Goal: Information Seeking & Learning: Check status

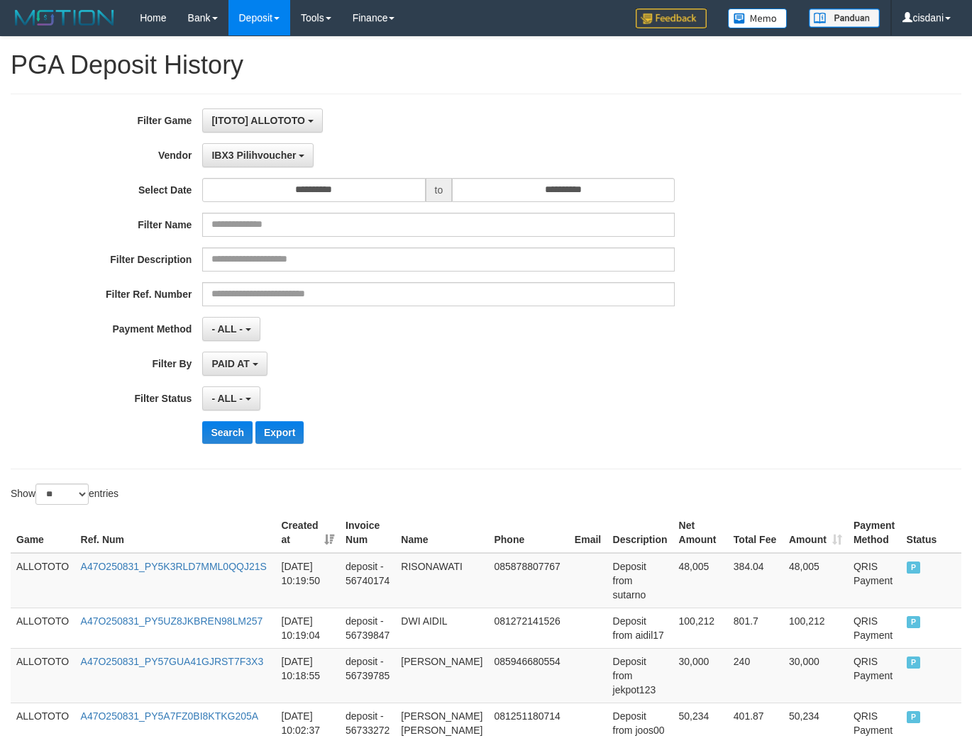
select select "**********"
select select "**"
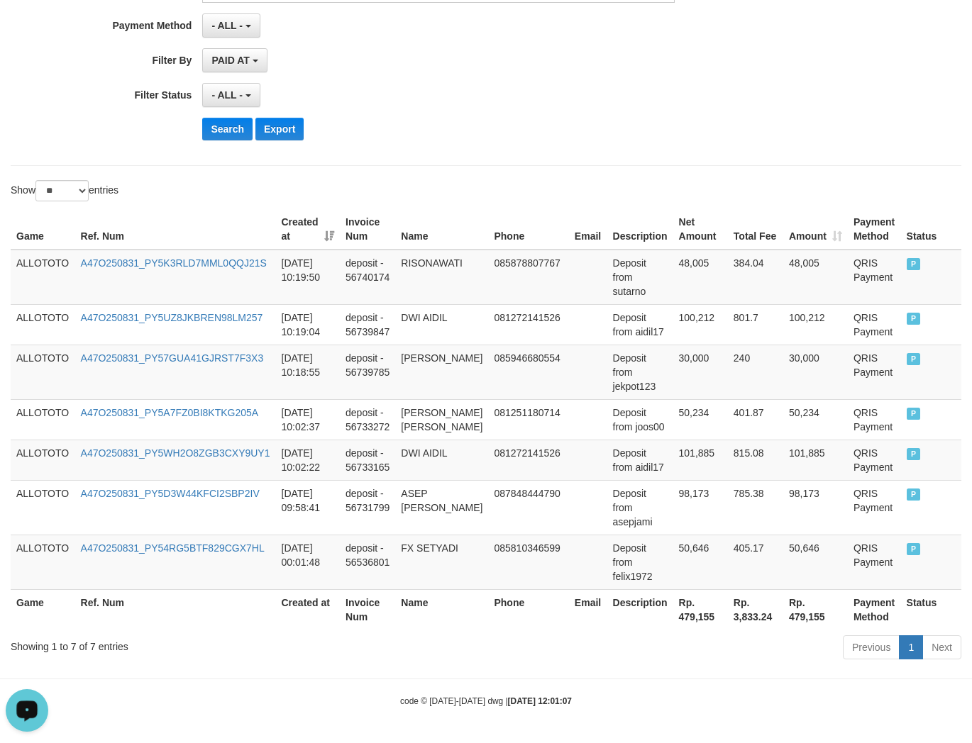
scroll to position [12, 0]
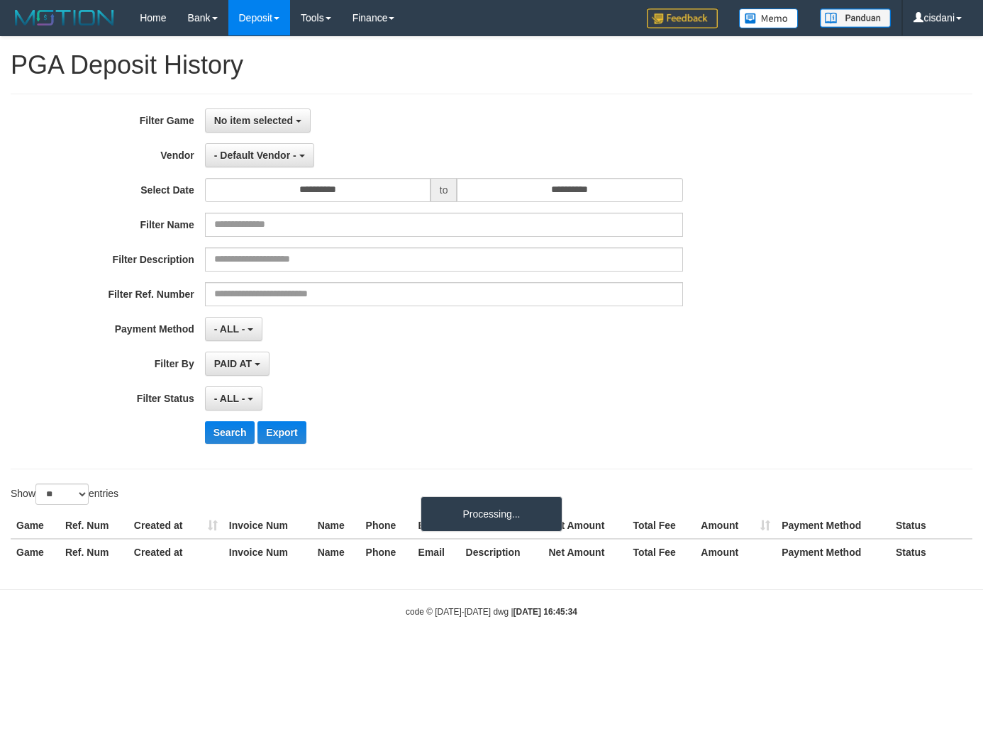
select select
select select "**"
click at [245, 119] on span "No item selected" at bounding box center [253, 120] width 79 height 11
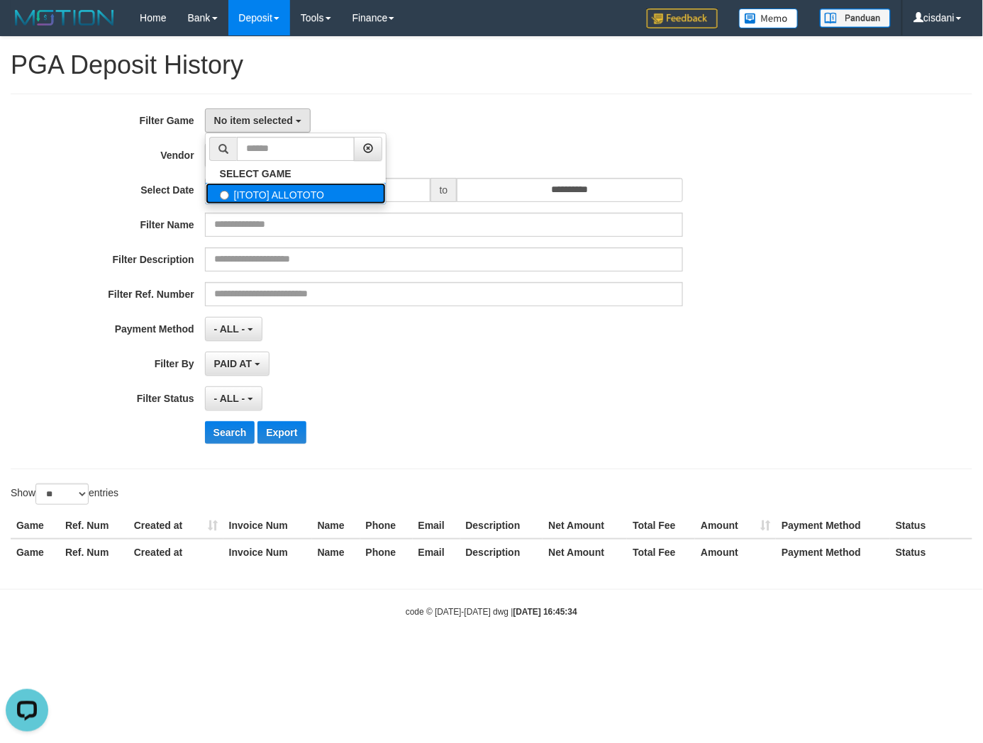
click at [279, 195] on label "[ITOTO] ALLOTOTO" at bounding box center [296, 193] width 180 height 21
select select "****"
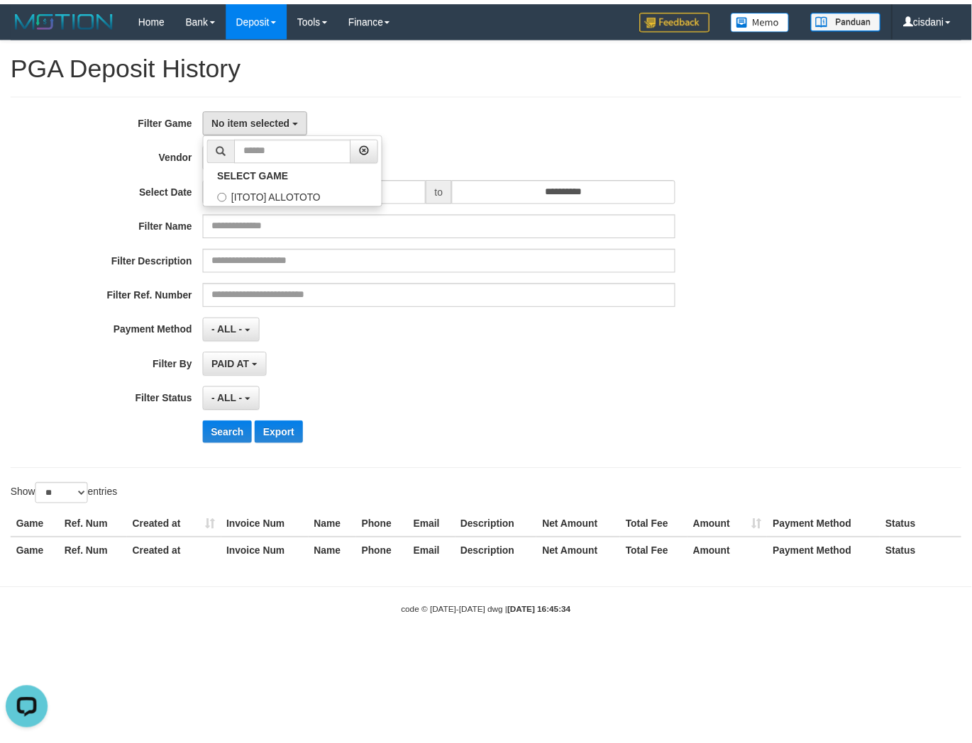
scroll to position [12, 0]
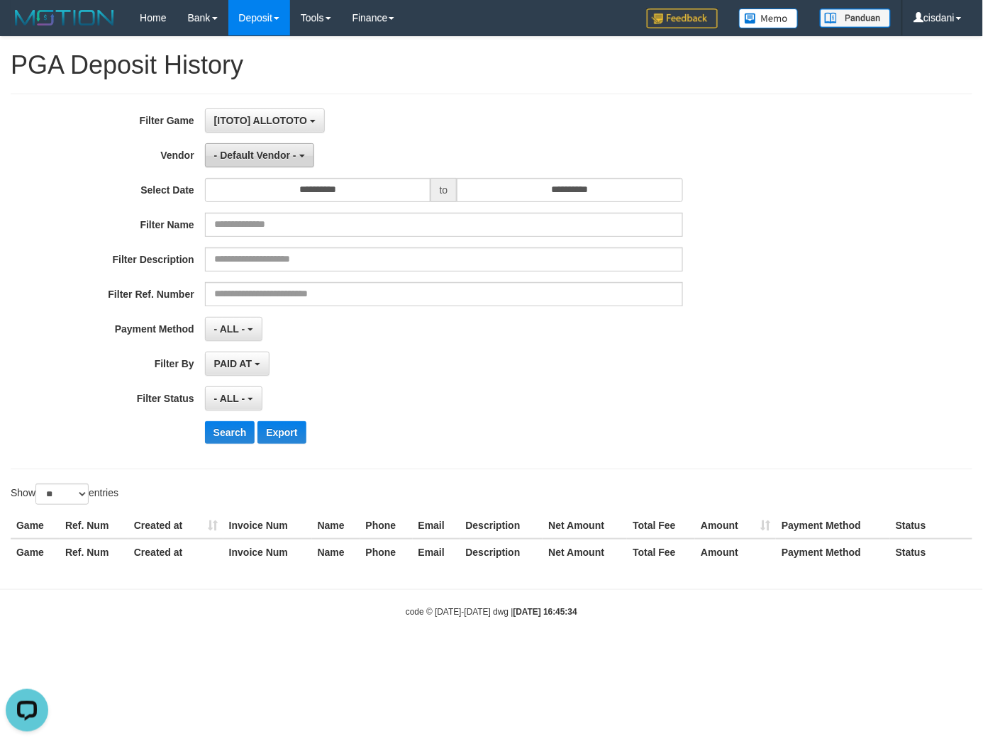
click at [265, 155] on span "- Default Vendor -" at bounding box center [255, 155] width 82 height 11
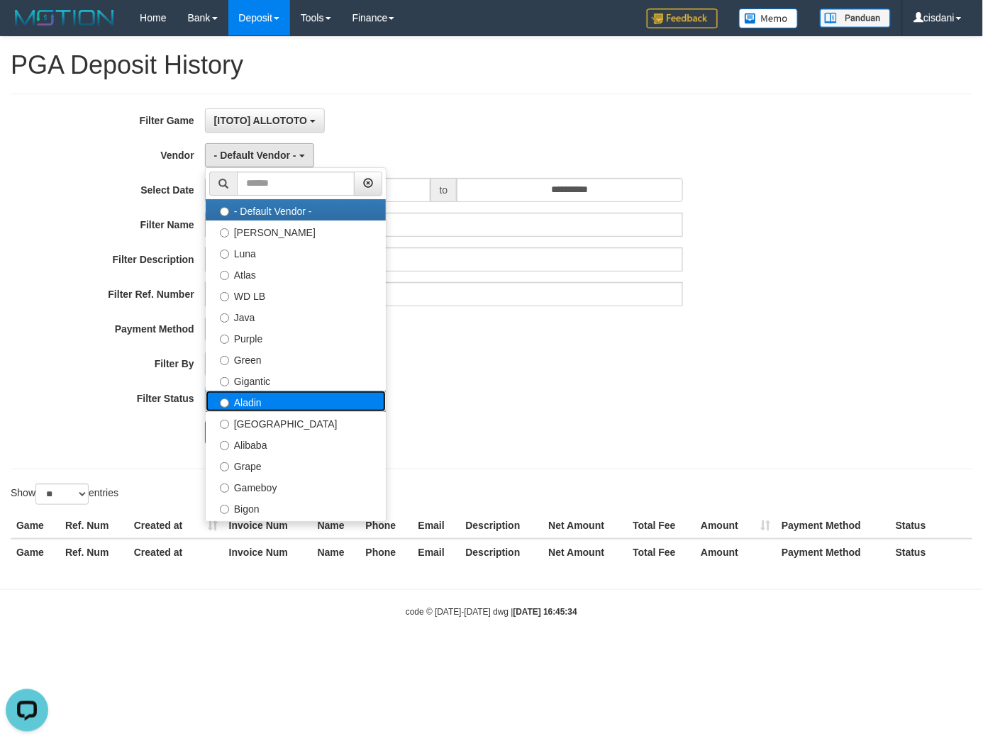
click at [267, 404] on label "Aladin" at bounding box center [296, 401] width 180 height 21
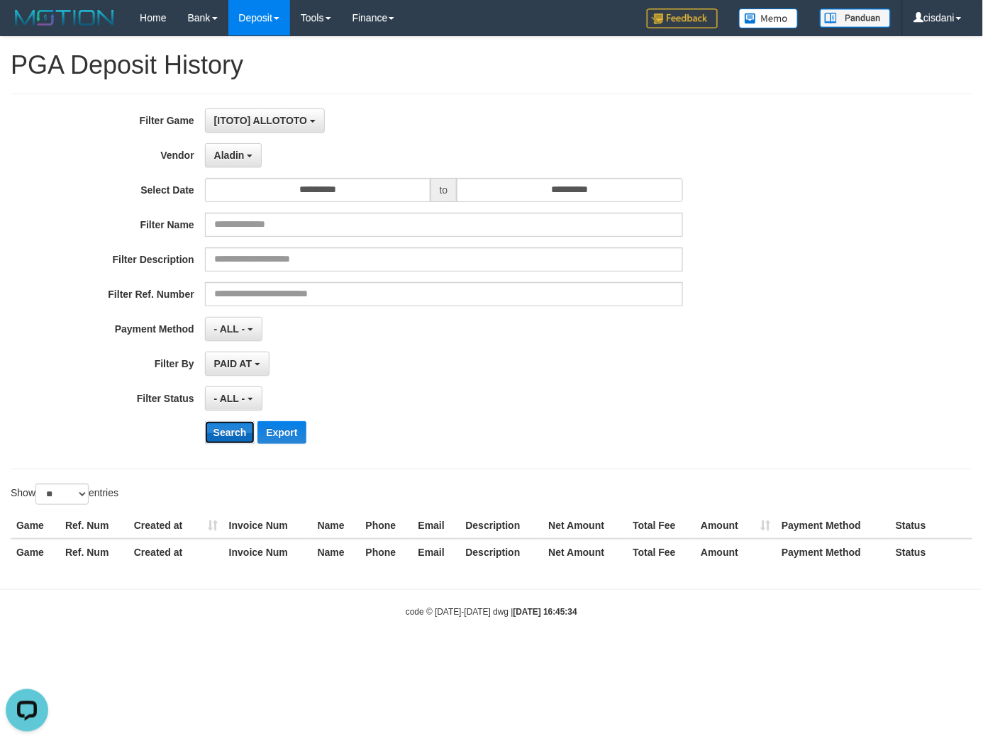
click at [243, 431] on button "Search" at bounding box center [230, 432] width 50 height 23
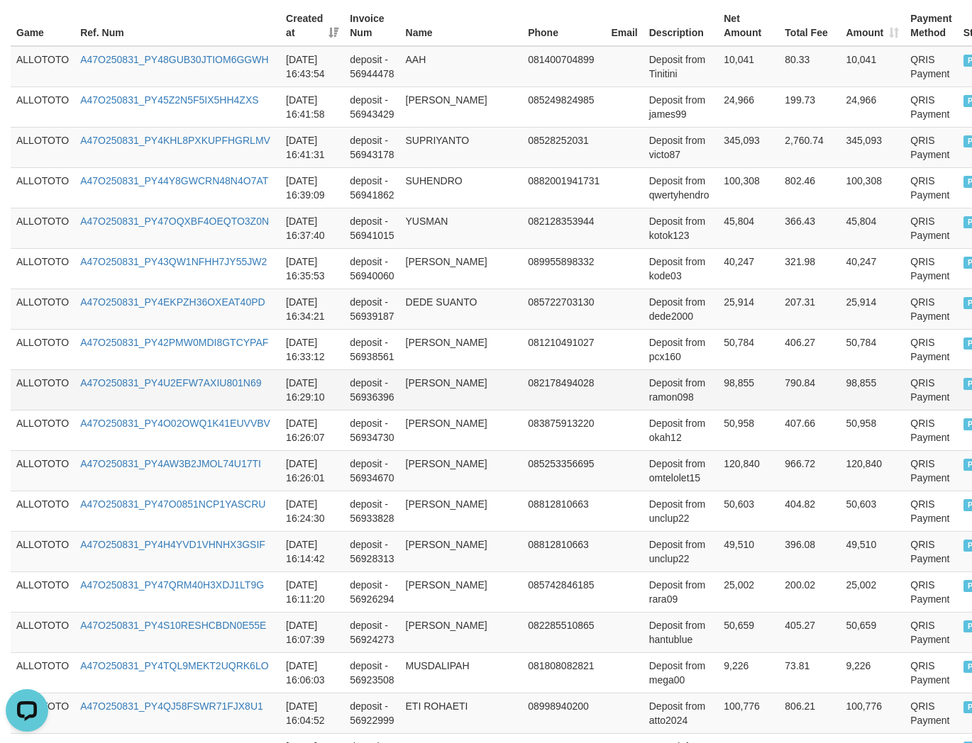
scroll to position [0, 0]
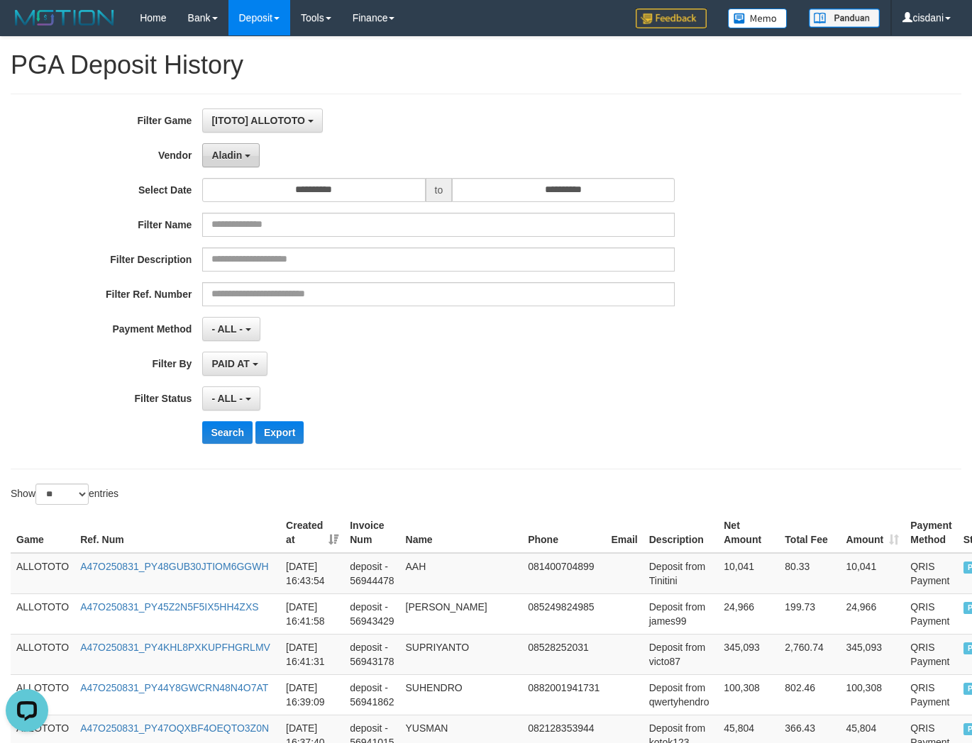
click at [218, 155] on span "Aladin" at bounding box center [226, 155] width 31 height 11
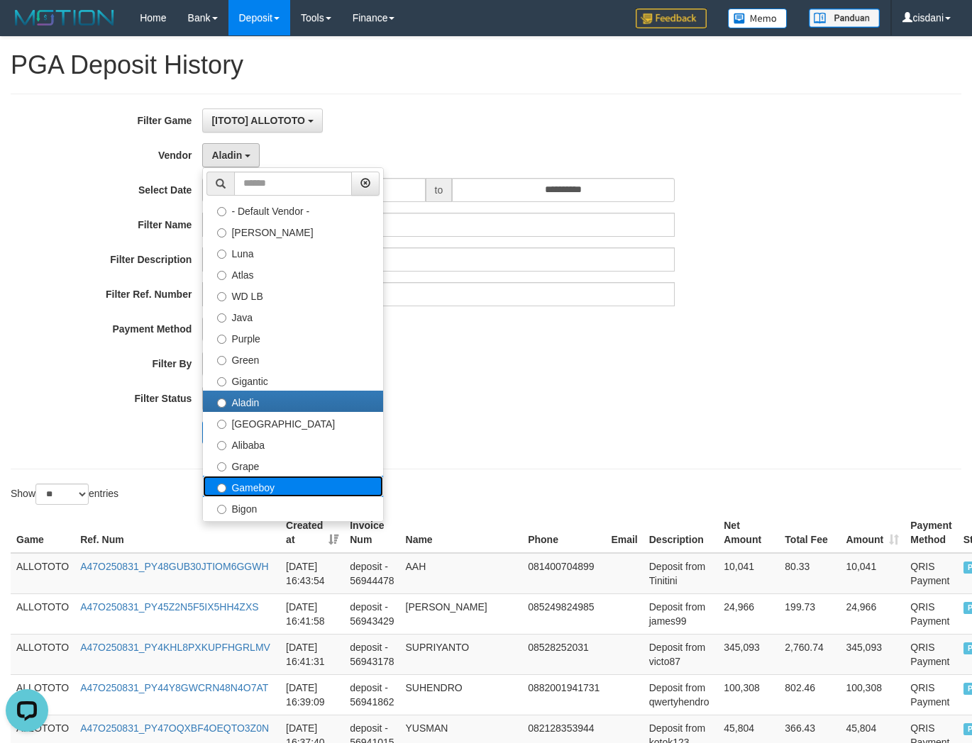
click at [296, 478] on label "Gameboy" at bounding box center [293, 486] width 180 height 21
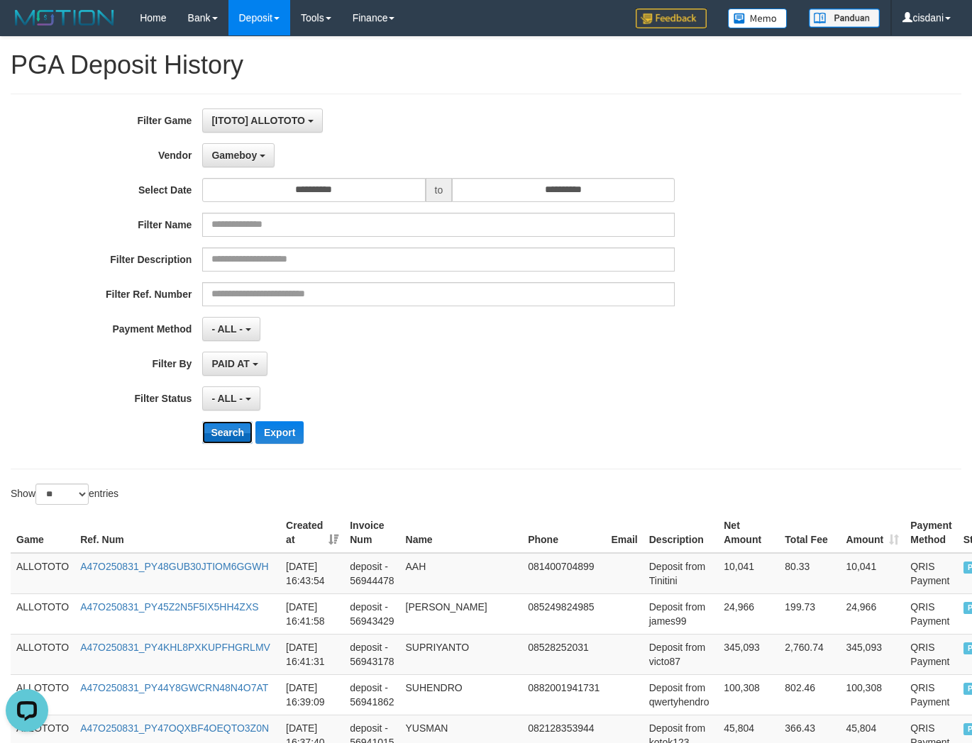
click at [233, 440] on button "Search" at bounding box center [227, 432] width 50 height 23
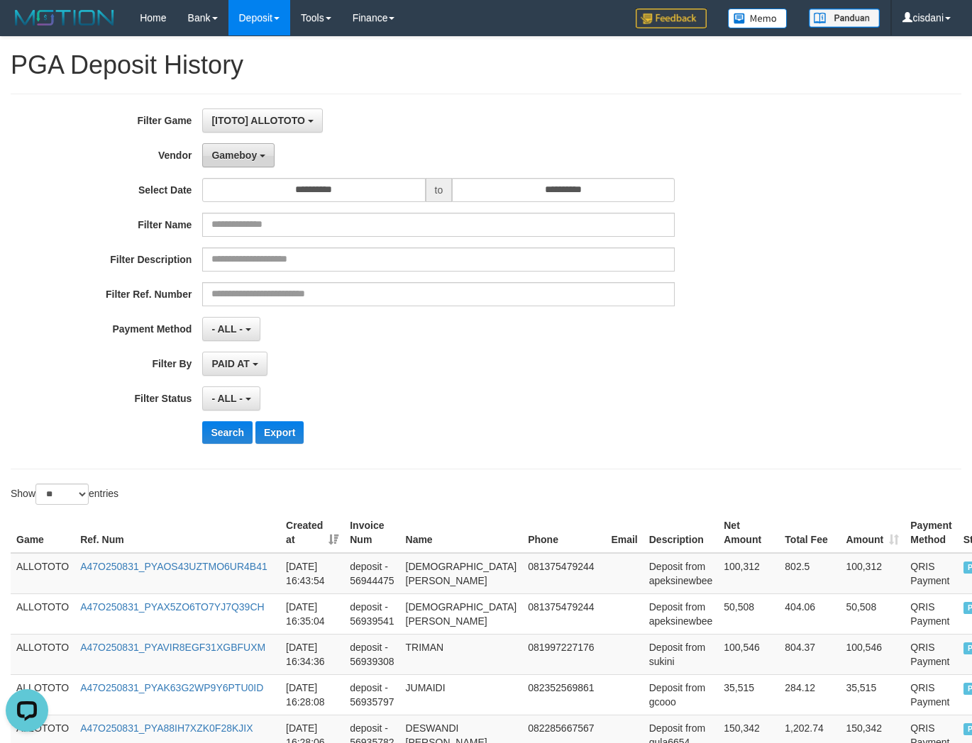
click at [236, 156] on span "Gameboy" at bounding box center [233, 155] width 45 height 11
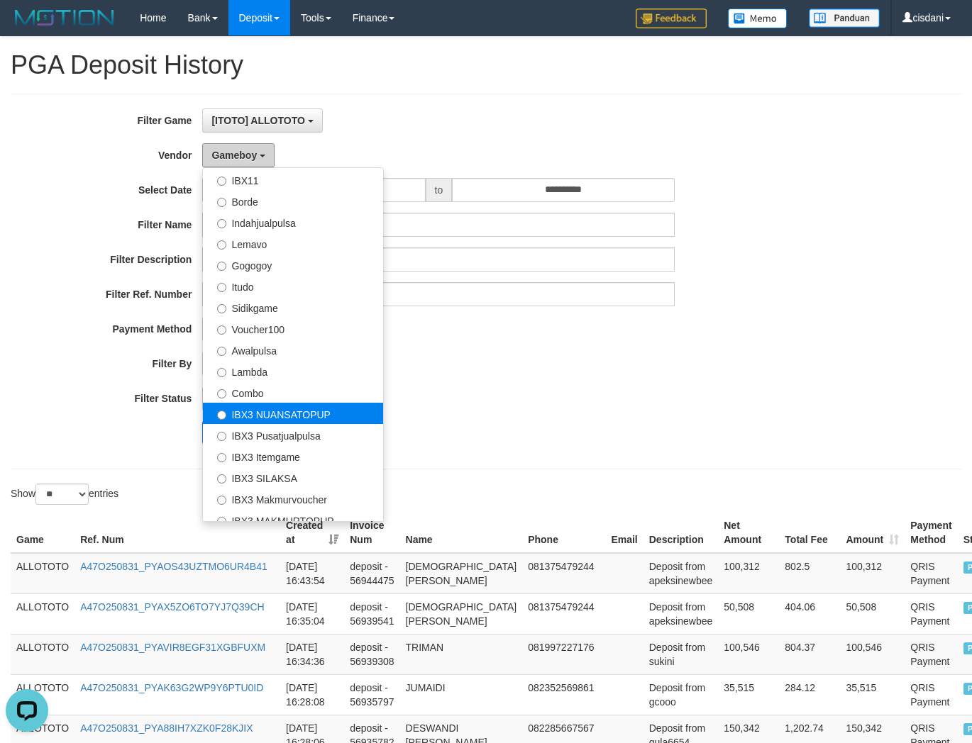
scroll to position [464, 0]
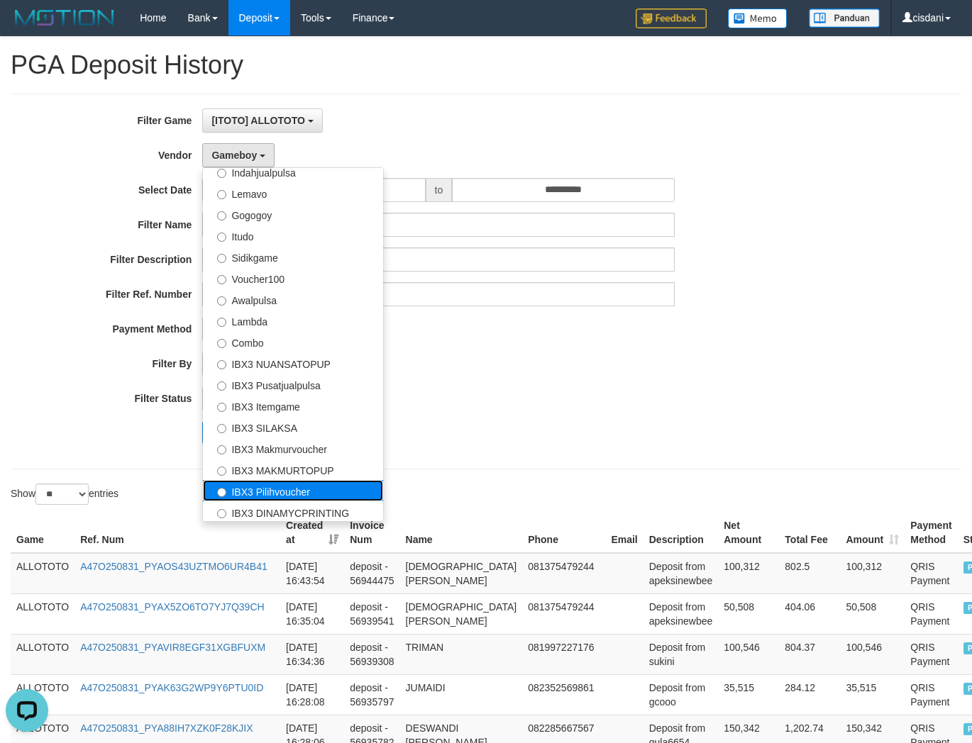
click at [355, 484] on label "IBX3 Pilihvoucher" at bounding box center [293, 490] width 180 height 21
select select "**********"
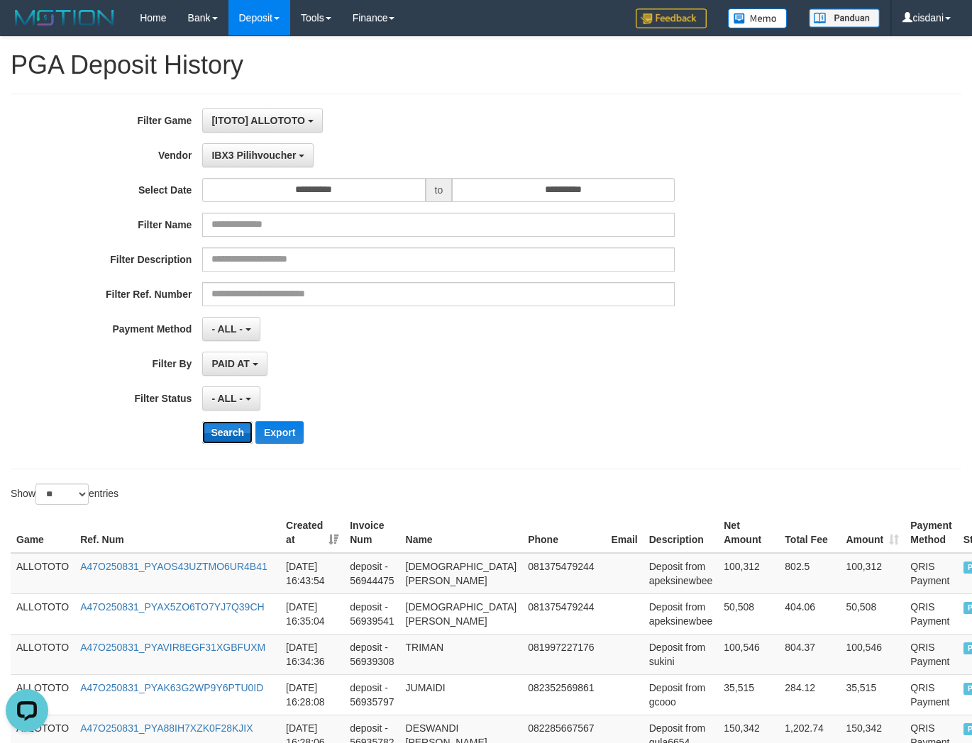
click at [233, 431] on button "Search" at bounding box center [227, 432] width 50 height 23
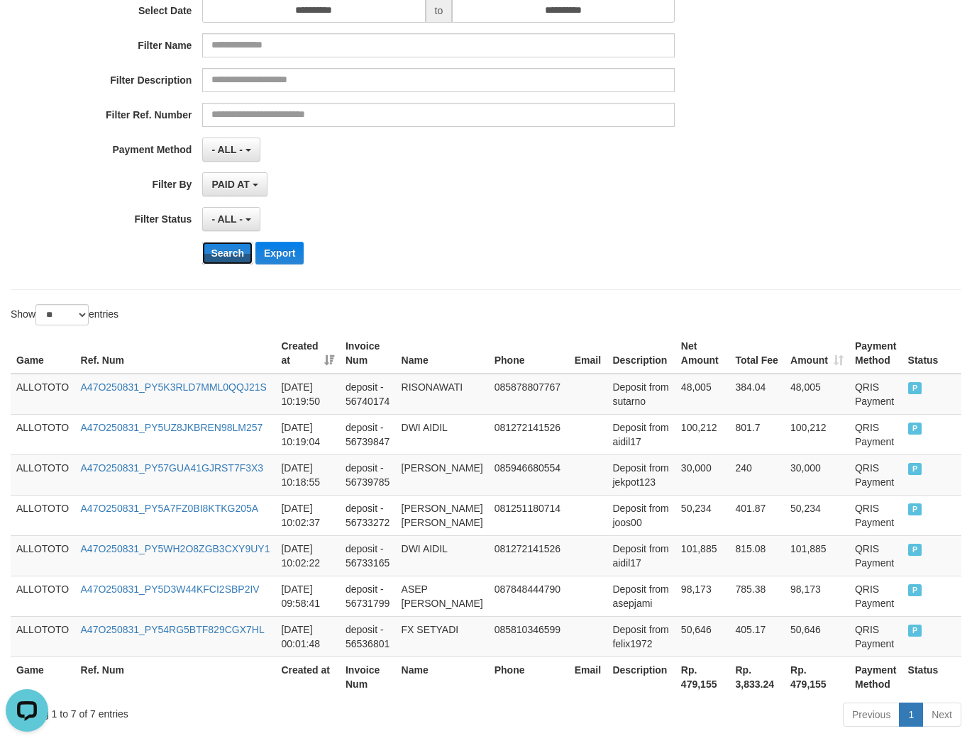
scroll to position [261, 0]
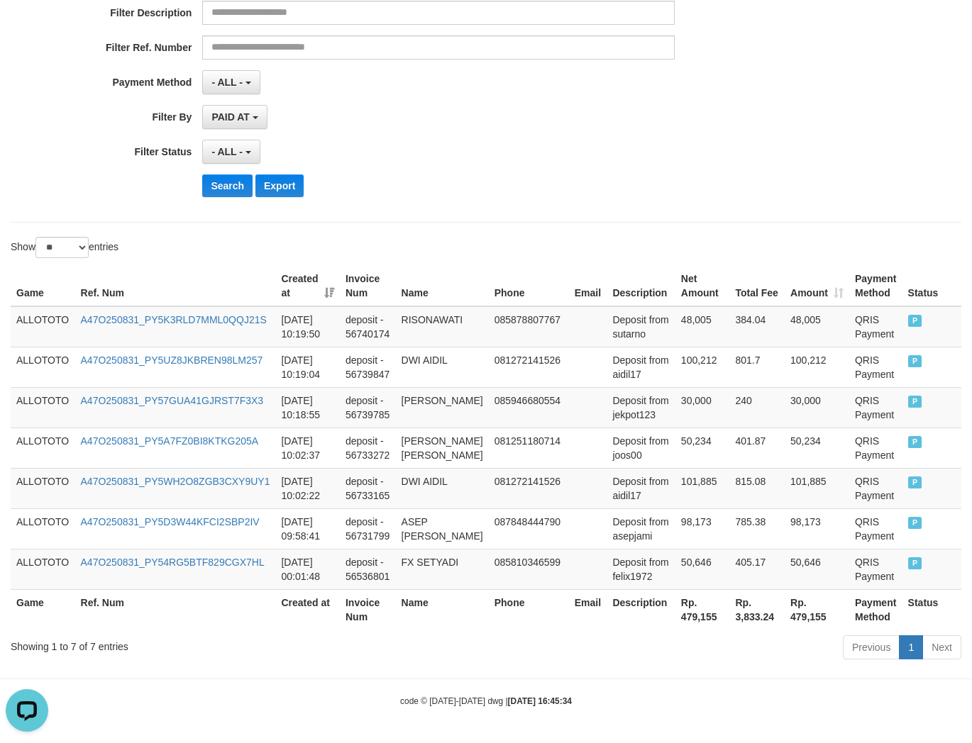
drag, startPoint x: 520, startPoint y: 250, endPoint x: 555, endPoint y: 228, distance: 41.7
click at [523, 262] on div "Game Ref. Num Created at Invoice Num Name Phone Email Description Net Amount To…" at bounding box center [486, 448] width 972 height 372
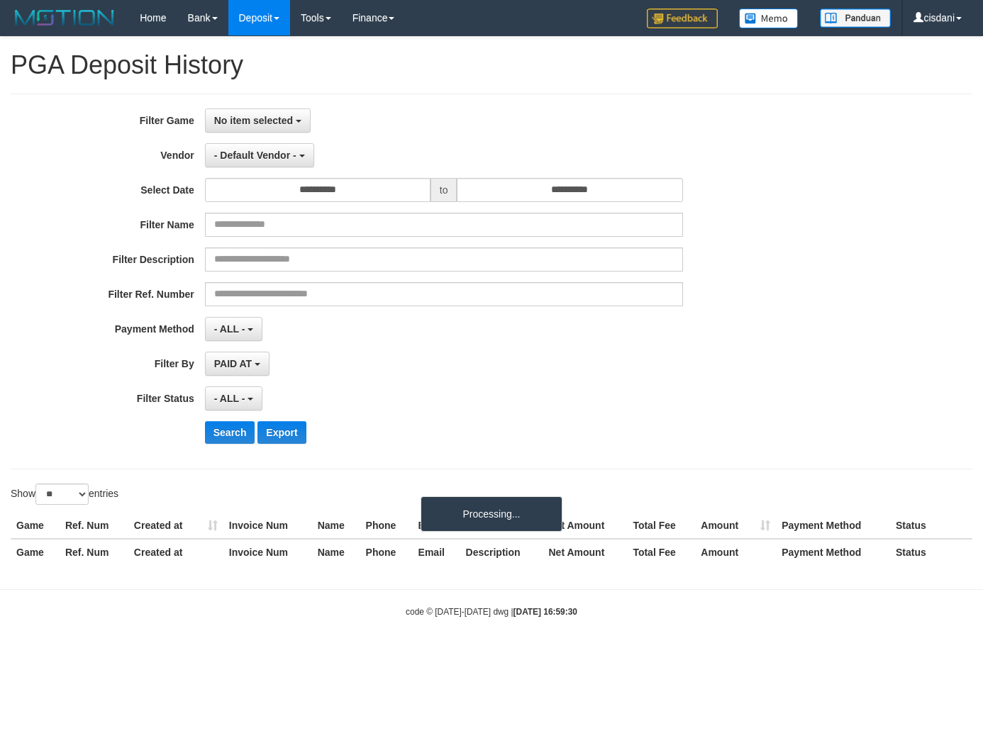
select select
select select "**"
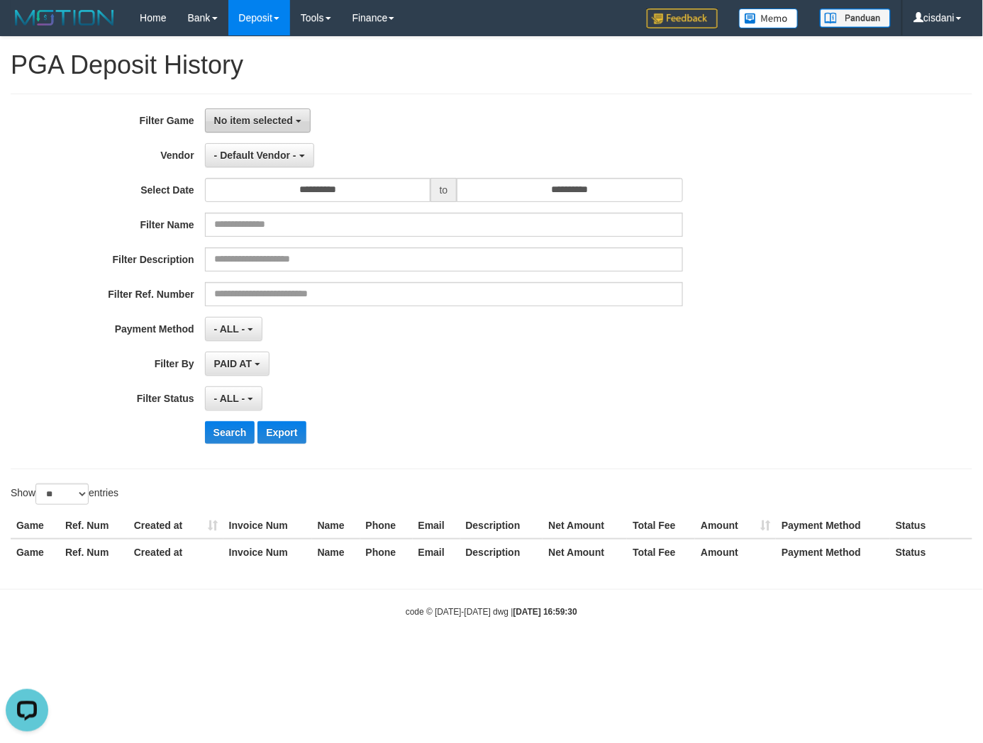
click at [265, 124] on span "No item selected" at bounding box center [253, 120] width 79 height 11
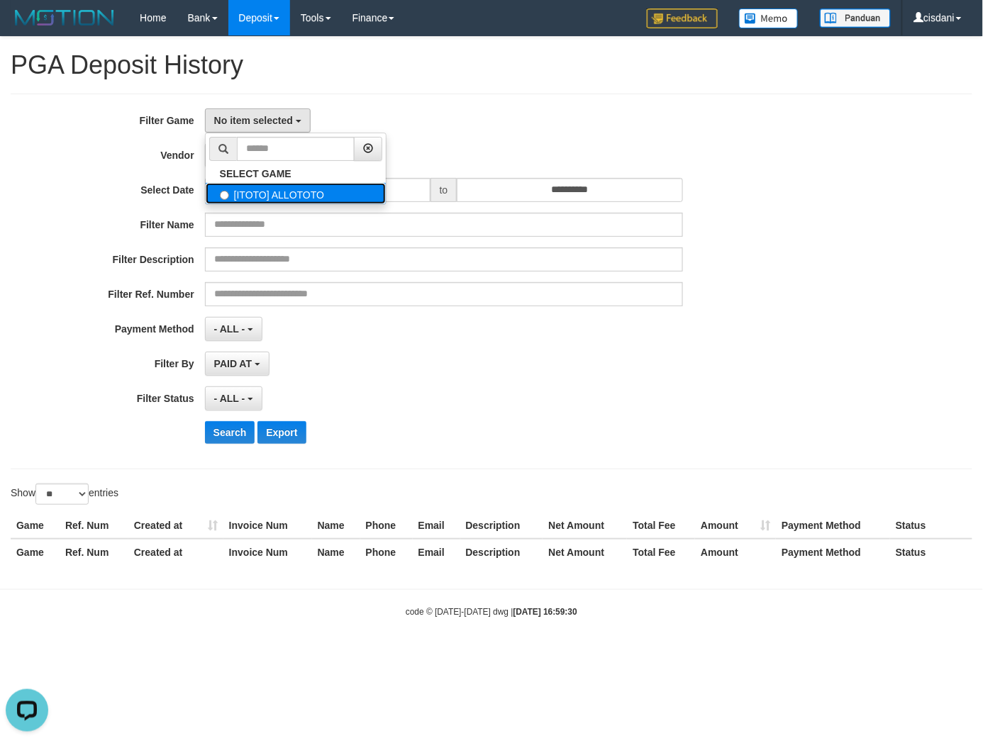
click at [272, 188] on label "[ITOTO] ALLOTOTO" at bounding box center [296, 193] width 180 height 21
select select "****"
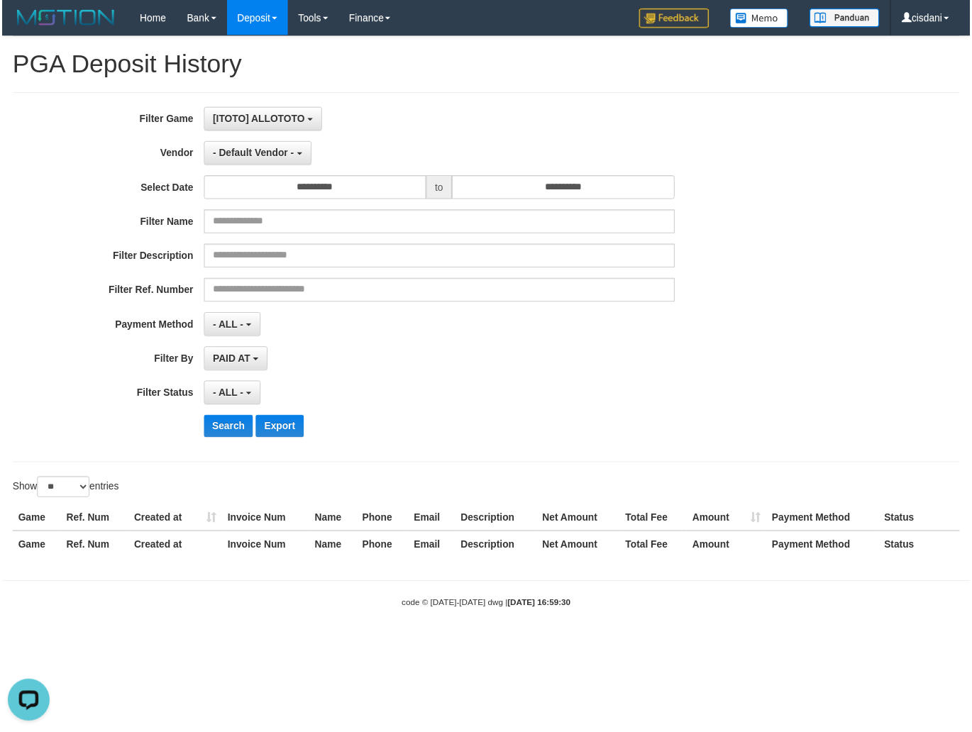
scroll to position [12, 0]
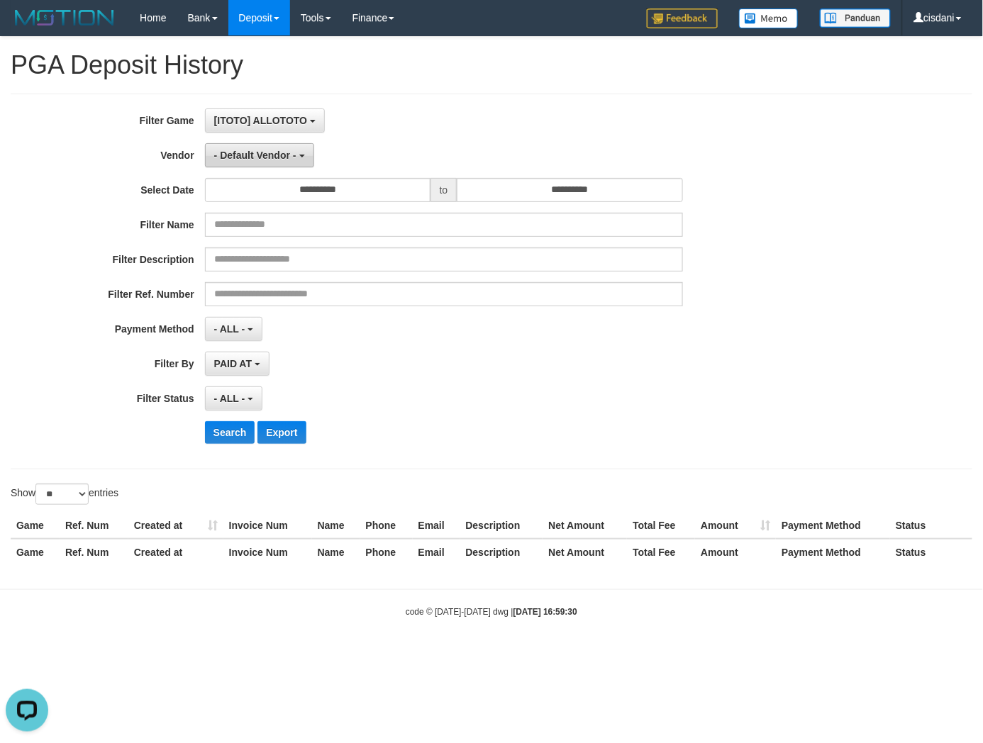
click at [253, 157] on span "- Default Vendor -" at bounding box center [255, 155] width 82 height 11
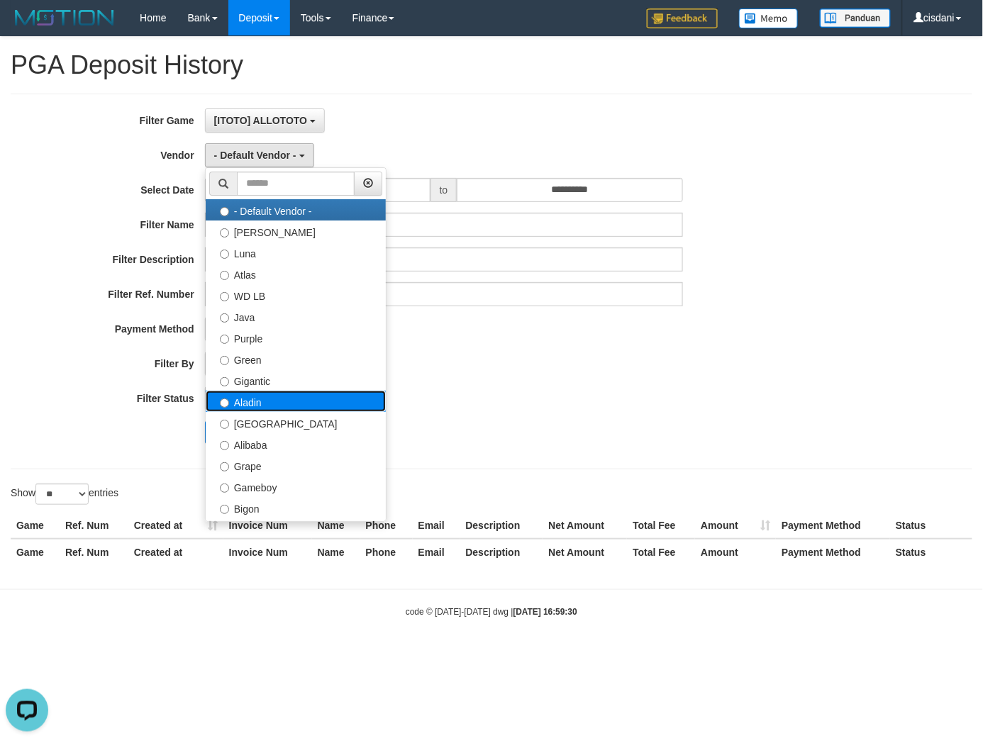
click at [278, 395] on label "Aladin" at bounding box center [296, 401] width 180 height 21
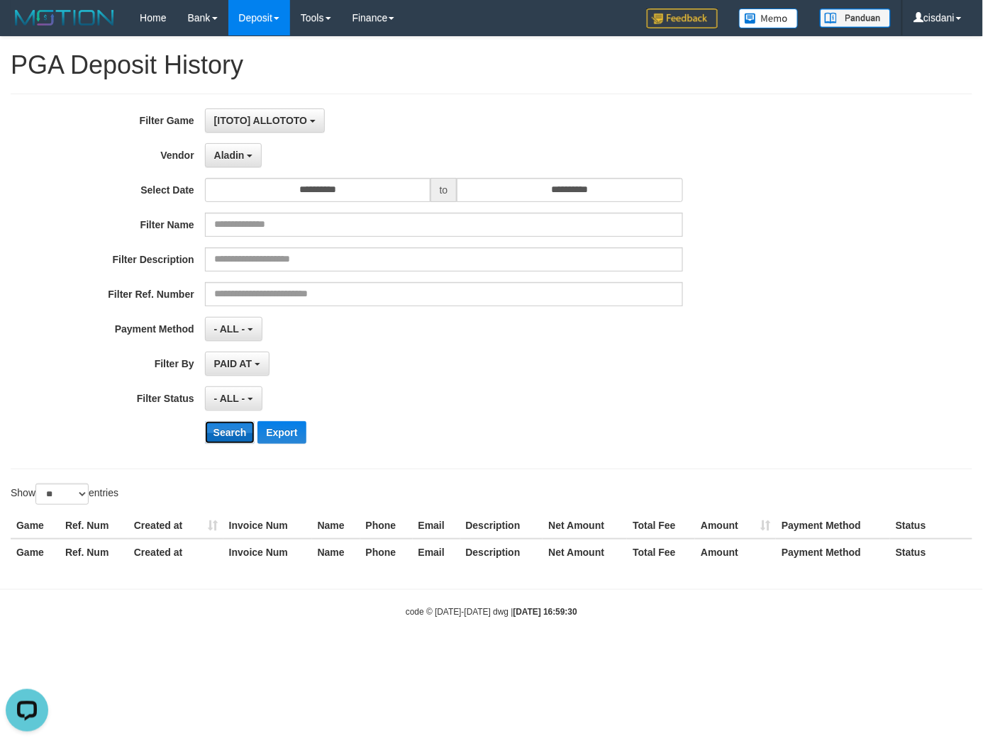
click at [224, 431] on button "Search" at bounding box center [230, 432] width 50 height 23
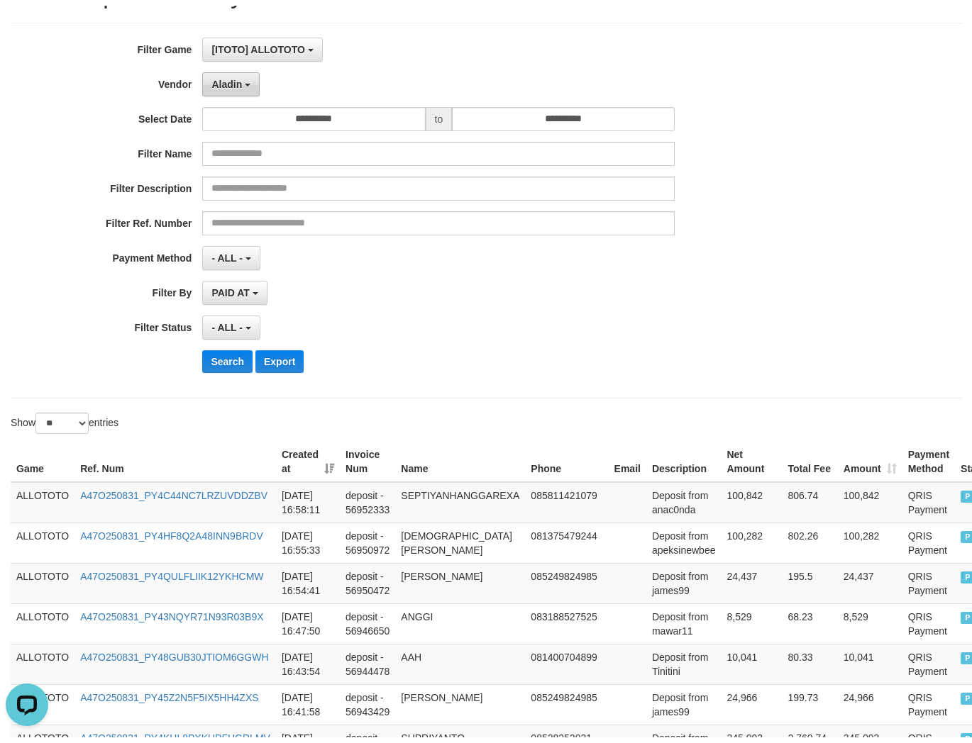
scroll to position [0, 0]
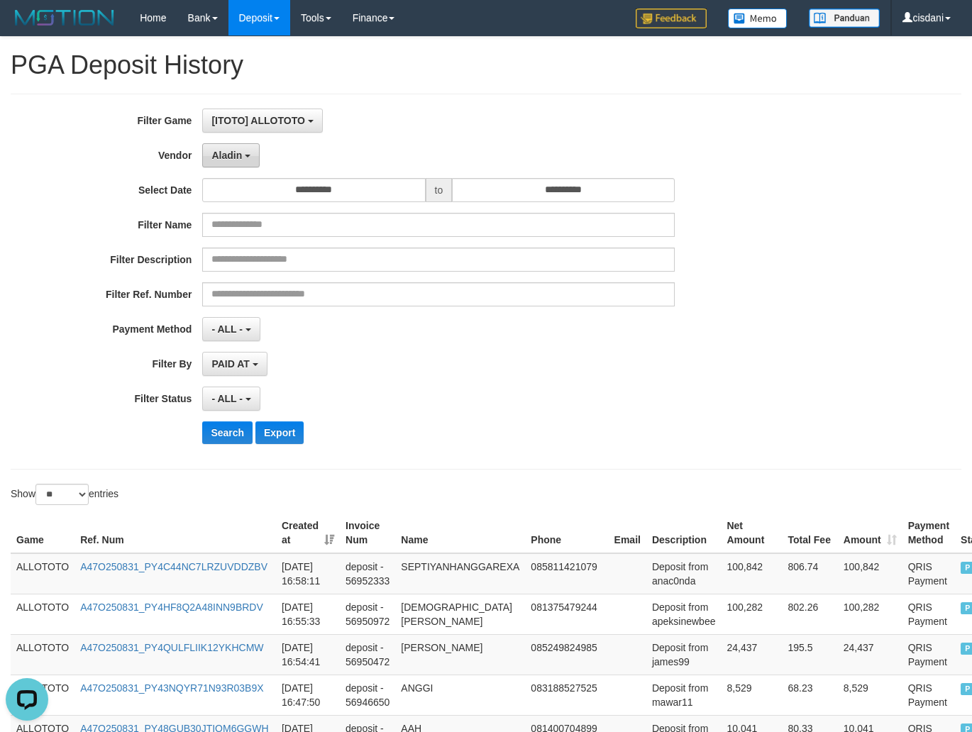
click at [222, 160] on button "Aladin" at bounding box center [230, 155] width 57 height 24
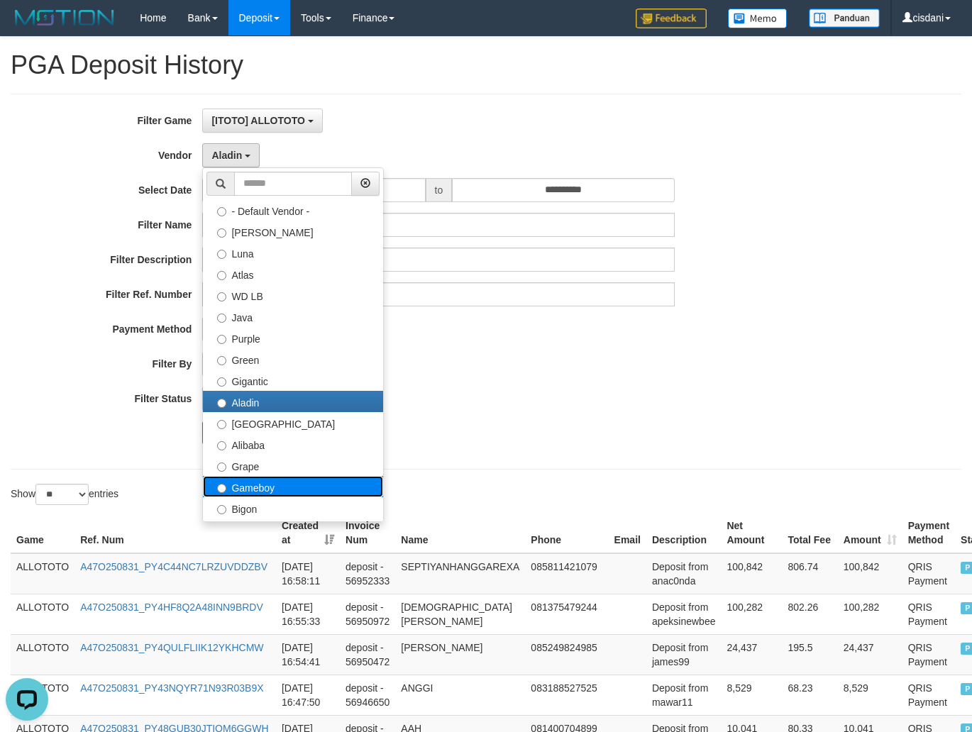
click at [309, 484] on label "Gameboy" at bounding box center [293, 486] width 180 height 21
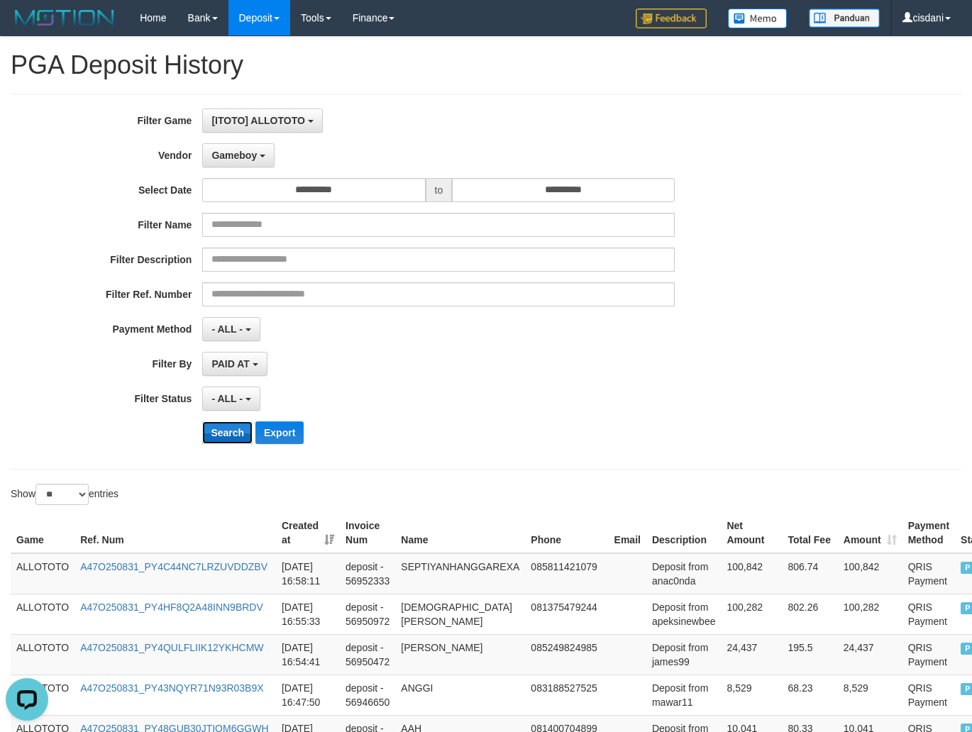
click at [247, 438] on button "Search" at bounding box center [227, 432] width 50 height 23
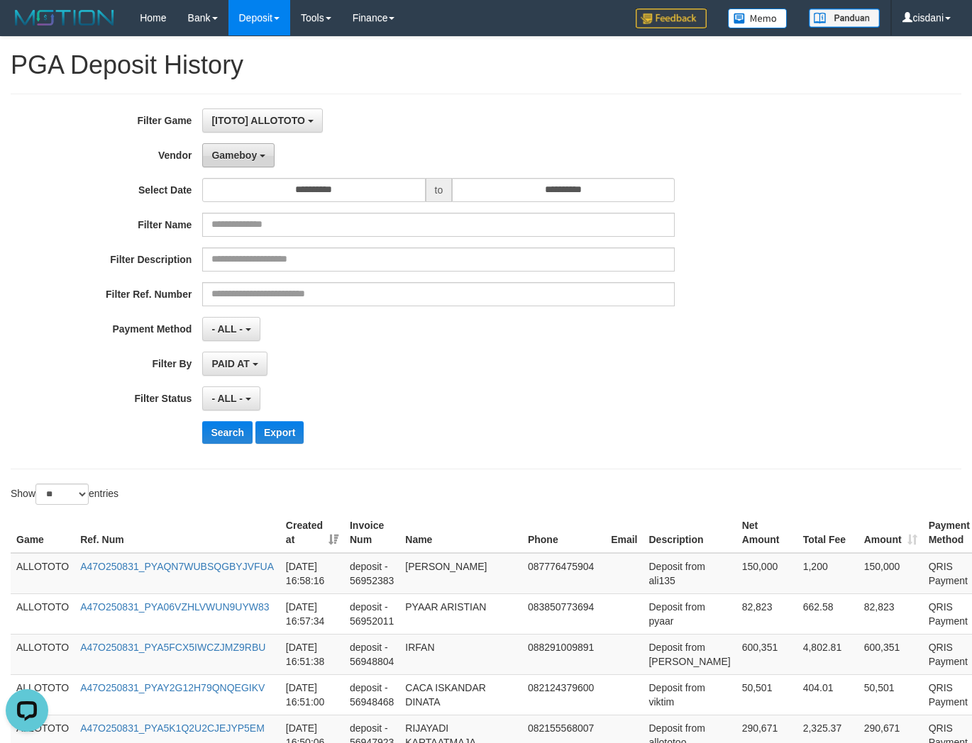
click at [214, 156] on span "Gameboy" at bounding box center [233, 155] width 45 height 11
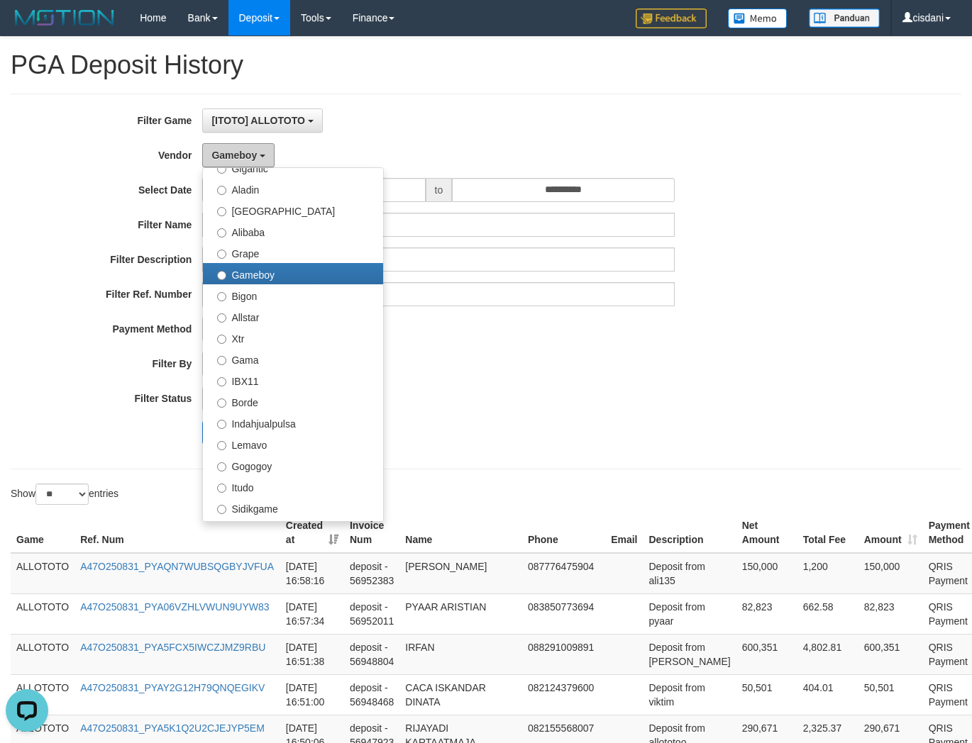
scroll to position [464, 0]
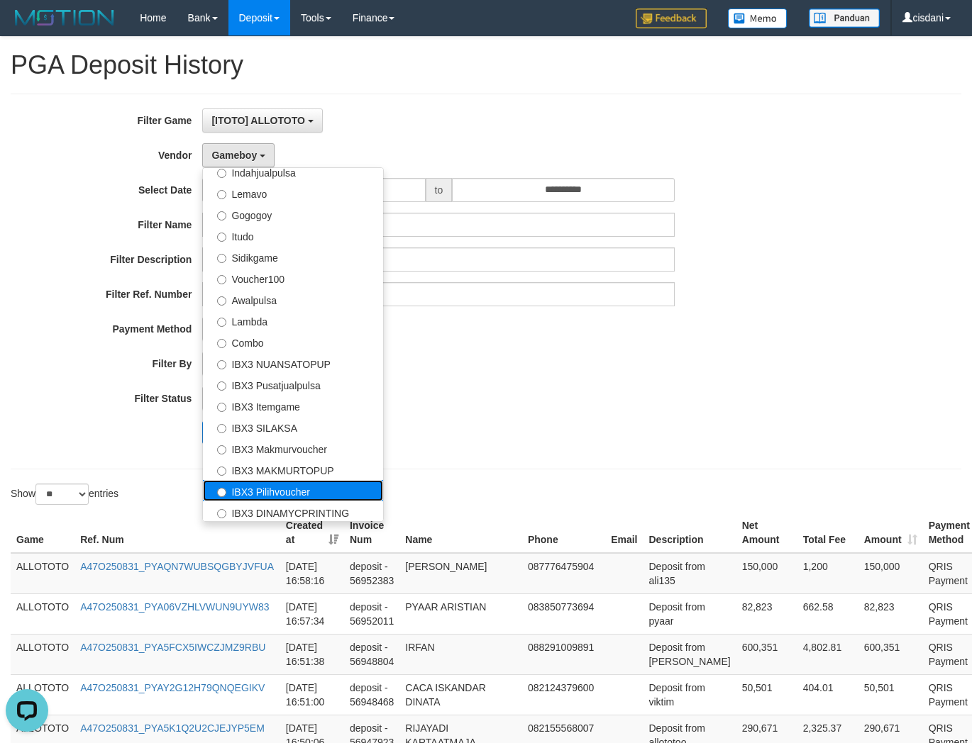
click at [308, 487] on label "IBX3 Pilihvoucher" at bounding box center [293, 490] width 180 height 21
select select "**********"
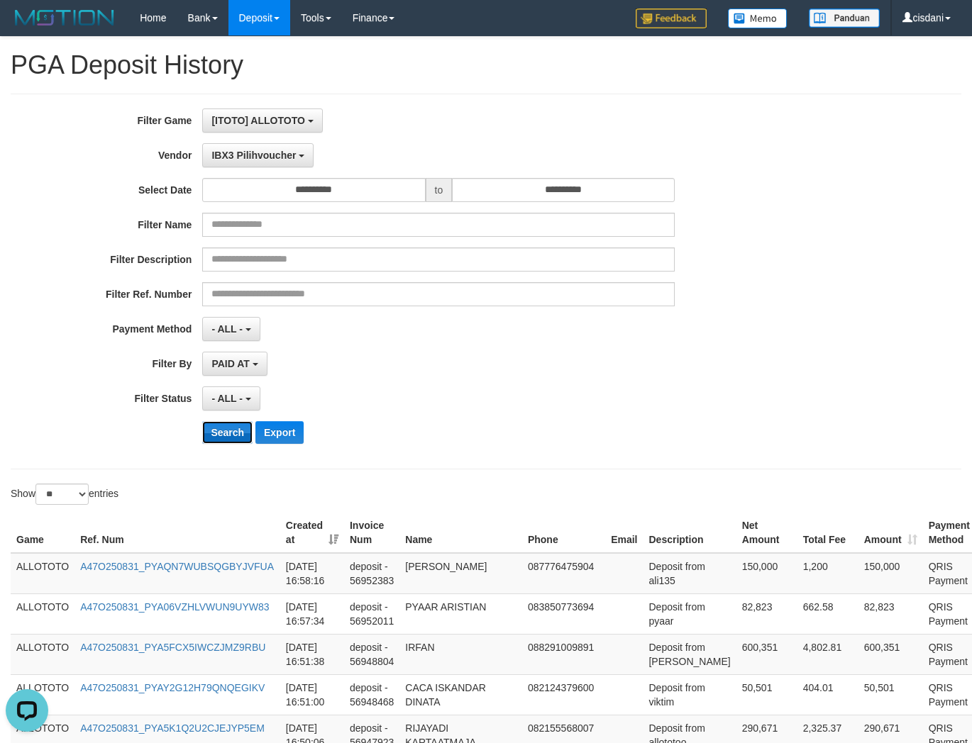
click at [227, 431] on button "Search" at bounding box center [227, 432] width 50 height 23
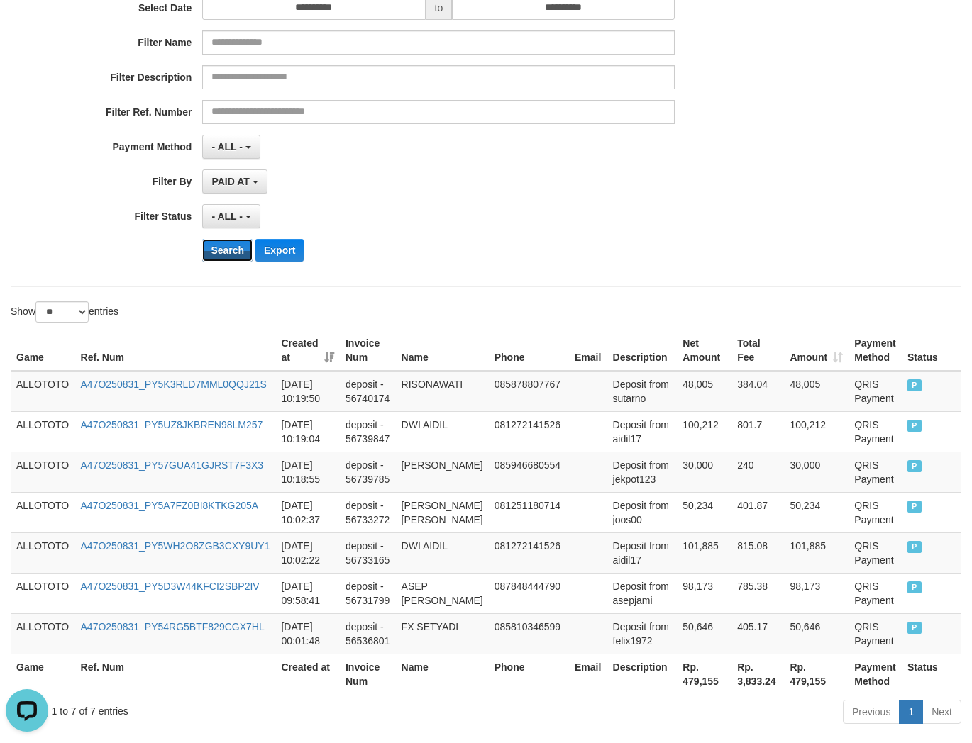
scroll to position [261, 0]
